Goal: Task Accomplishment & Management: Manage account settings

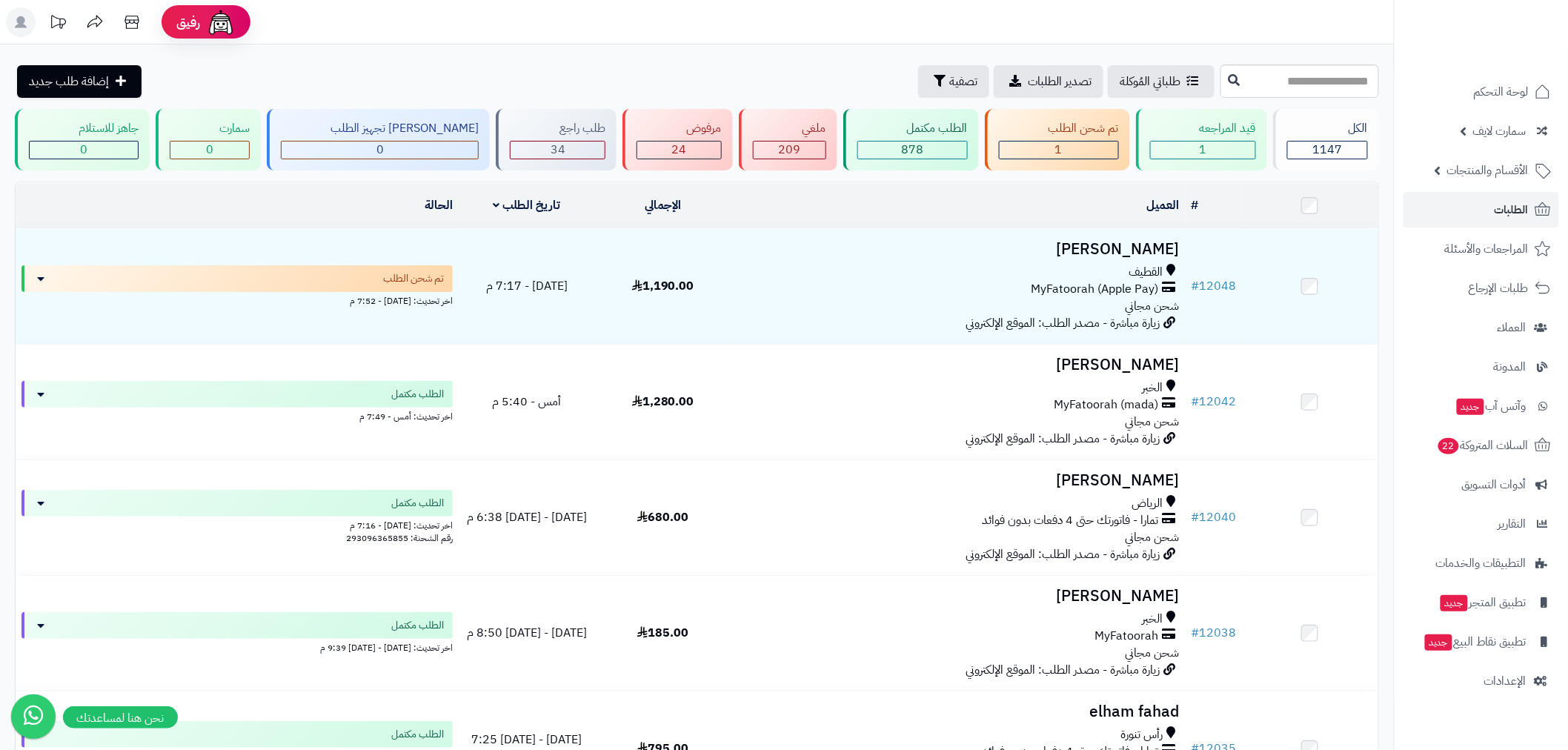
click at [1483, 204] on link "الطلبات" at bounding box center [1481, 209] width 155 height 35
